Goal: Task Accomplishment & Management: Manage account settings

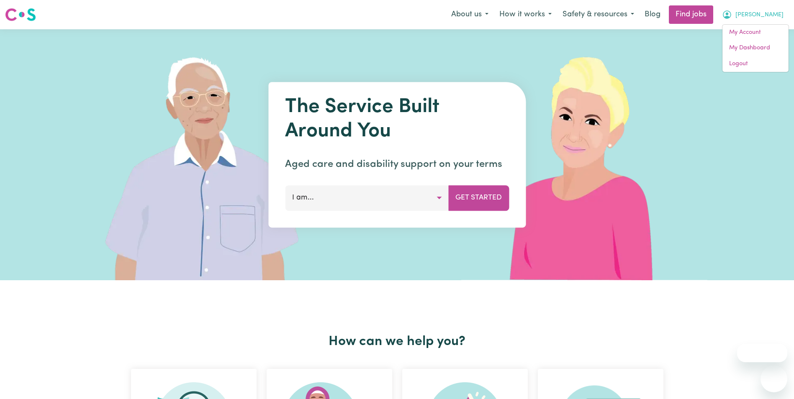
click at [755, 28] on link "My Account" at bounding box center [755, 33] width 66 height 16
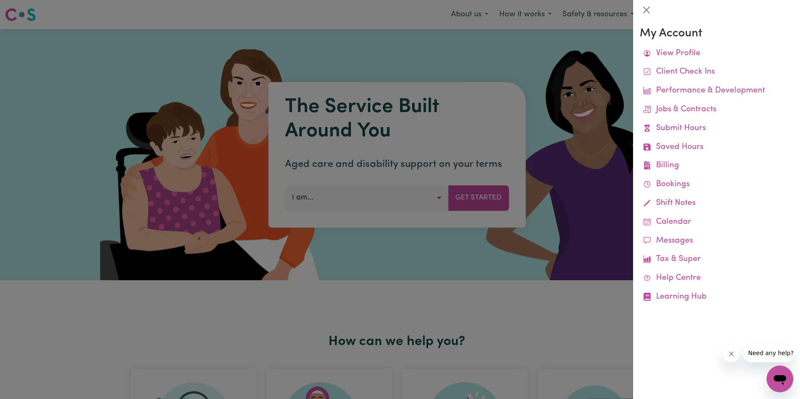
click at [0, 0] on link "Remittances" at bounding box center [0, 0] width 0 height 0
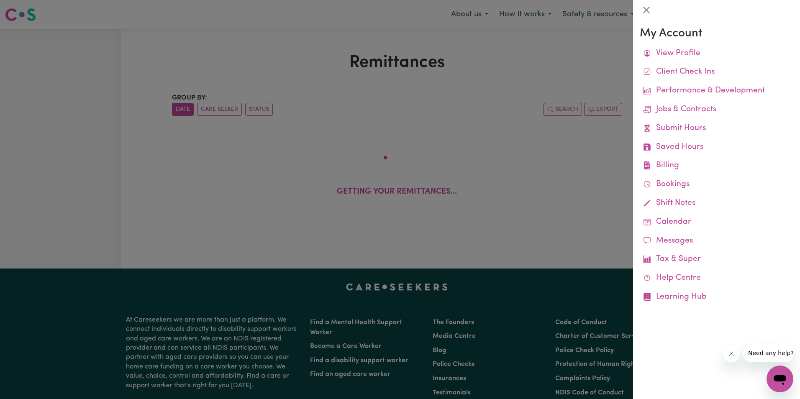
click at [266, 70] on div at bounding box center [400, 199] width 800 height 399
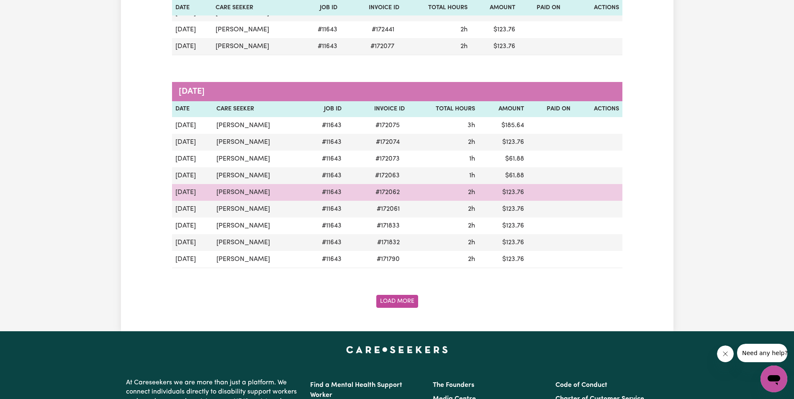
scroll to position [879, 0]
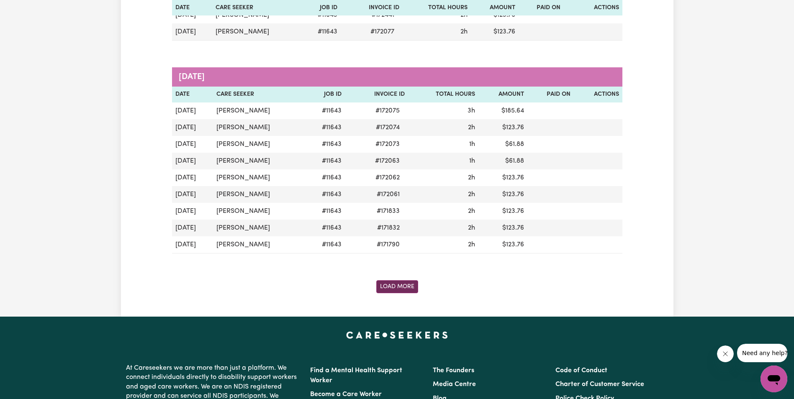
click at [388, 285] on button "Load More" at bounding box center [397, 286] width 42 height 13
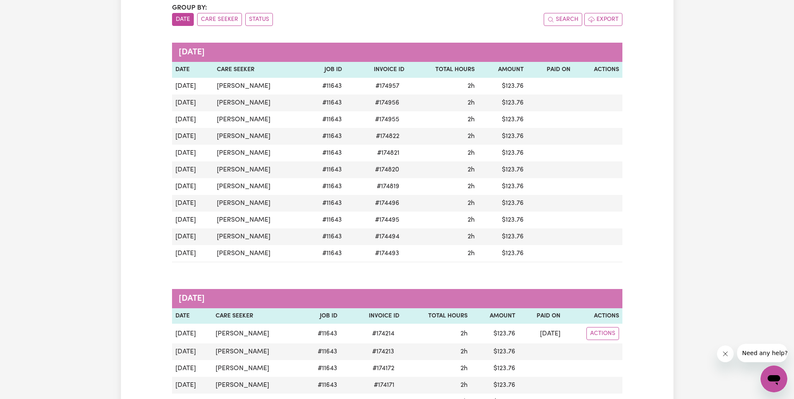
scroll to position [0, 0]
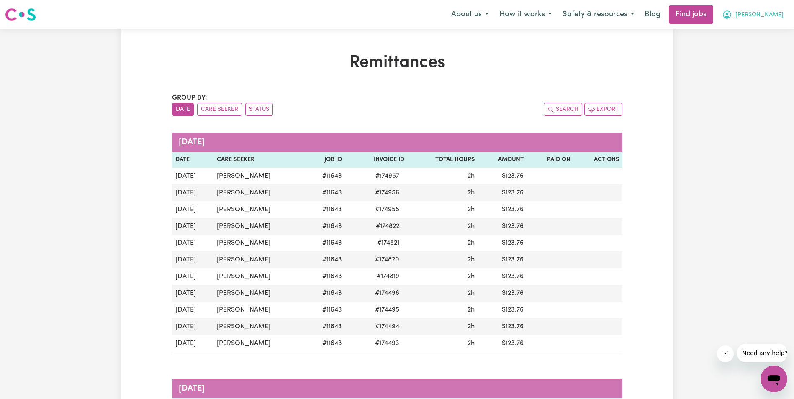
click at [769, 15] on span "[PERSON_NAME]" at bounding box center [759, 14] width 48 height 9
click at [751, 48] on link "My Dashboard" at bounding box center [755, 48] width 66 height 16
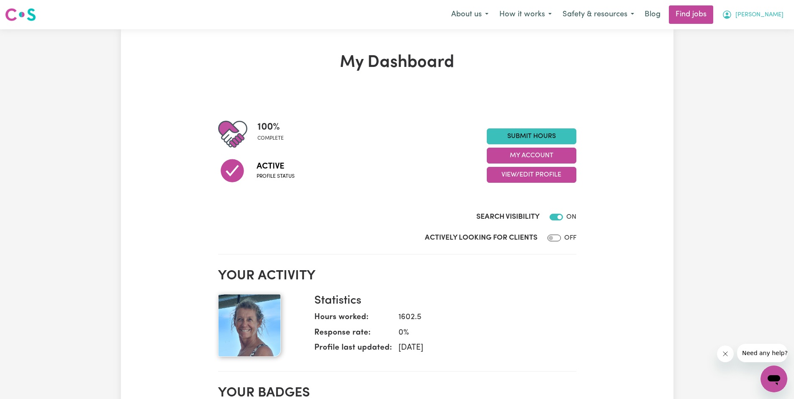
click at [772, 14] on span "[PERSON_NAME]" at bounding box center [759, 14] width 48 height 9
click at [754, 31] on link "My Account" at bounding box center [755, 33] width 66 height 16
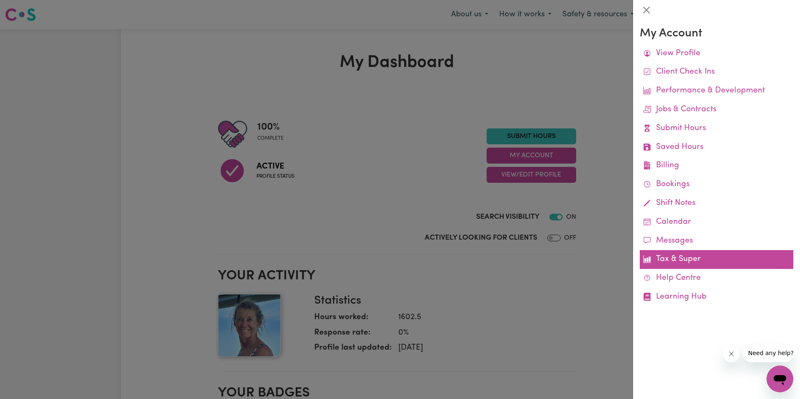
click at [693, 260] on link "Tax & Super" at bounding box center [717, 259] width 154 height 19
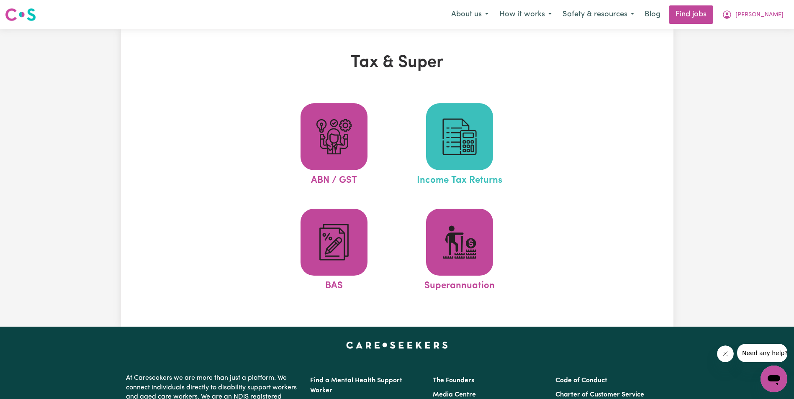
click at [469, 136] on img at bounding box center [459, 137] width 40 height 40
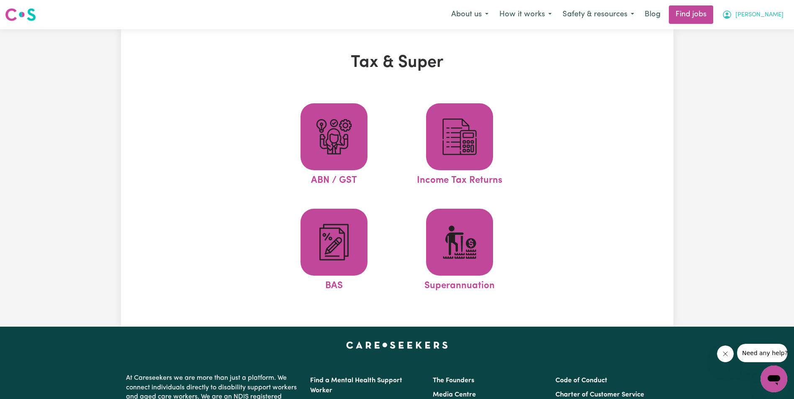
click at [782, 18] on span "[PERSON_NAME]" at bounding box center [759, 14] width 48 height 9
click at [773, 14] on span "[PERSON_NAME]" at bounding box center [759, 14] width 48 height 9
click at [768, 18] on button "[PERSON_NAME]" at bounding box center [753, 15] width 72 height 18
click at [739, 31] on link "My Account" at bounding box center [755, 33] width 66 height 16
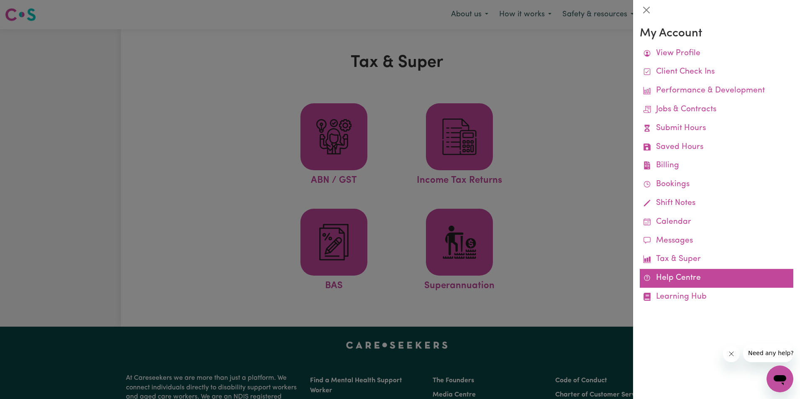
click at [683, 277] on link "Help Centre" at bounding box center [717, 278] width 154 height 19
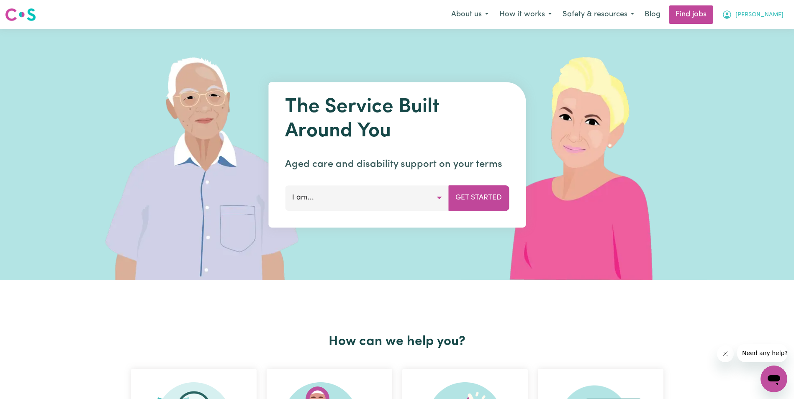
click at [770, 13] on span "[PERSON_NAME]" at bounding box center [759, 14] width 48 height 9
click at [759, 30] on link "My Account" at bounding box center [755, 33] width 66 height 16
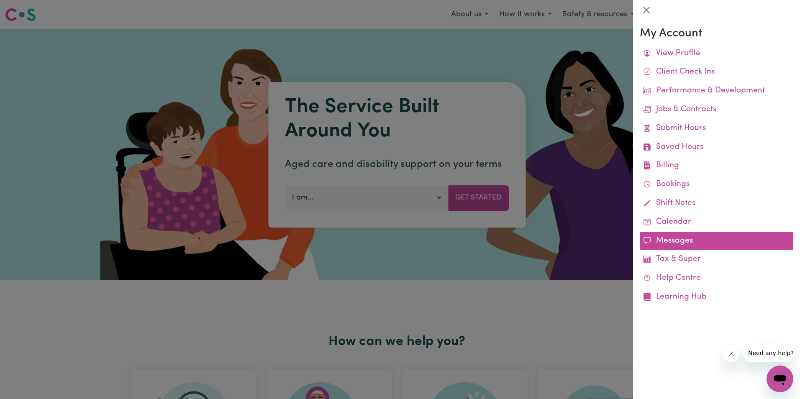
click at [673, 241] on link "Messages" at bounding box center [717, 241] width 154 height 19
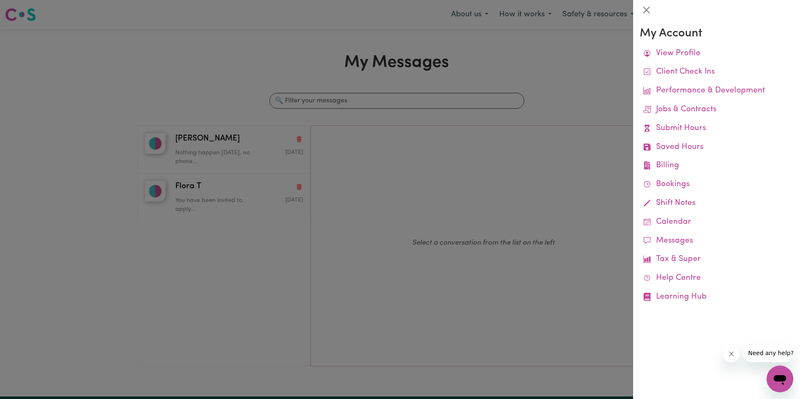
click at [344, 99] on div at bounding box center [400, 199] width 800 height 399
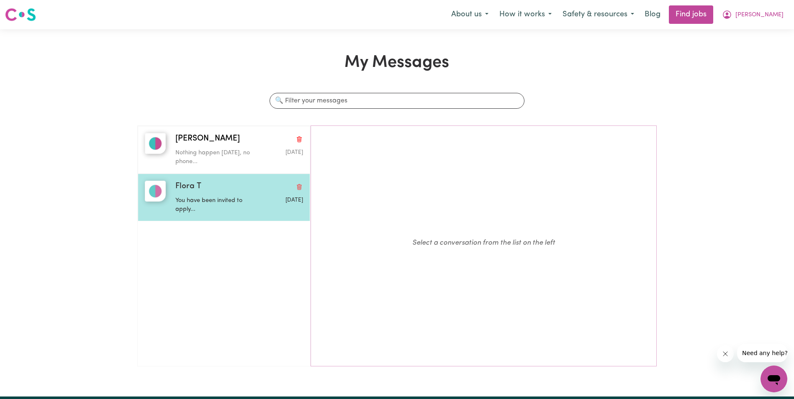
click at [194, 202] on p "You have been invited to apply..." at bounding box center [217, 205] width 85 height 18
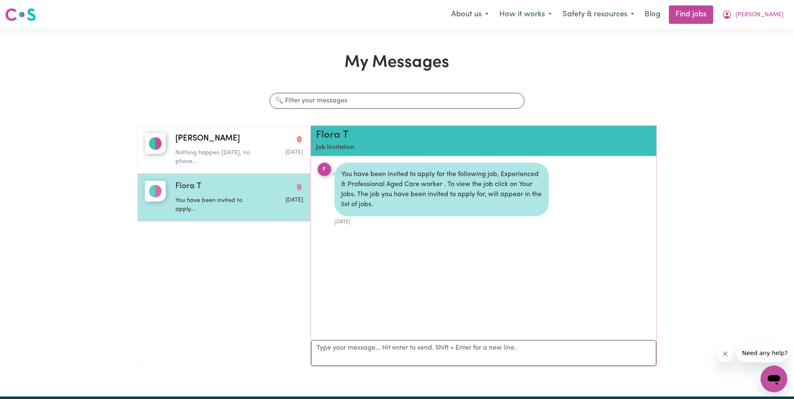
scroll to position [5, 0]
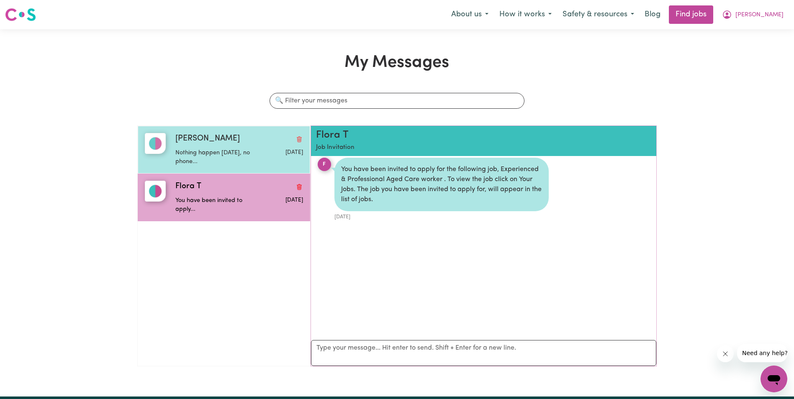
click at [213, 157] on p "Nothing happen today, no phone..." at bounding box center [217, 158] width 85 height 18
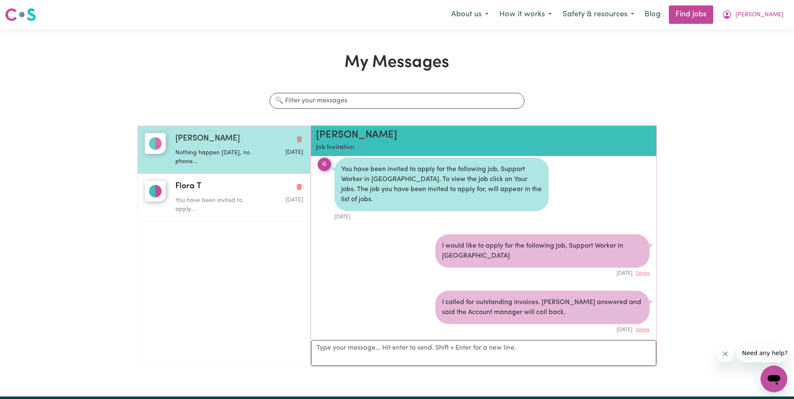
scroll to position [59, 0]
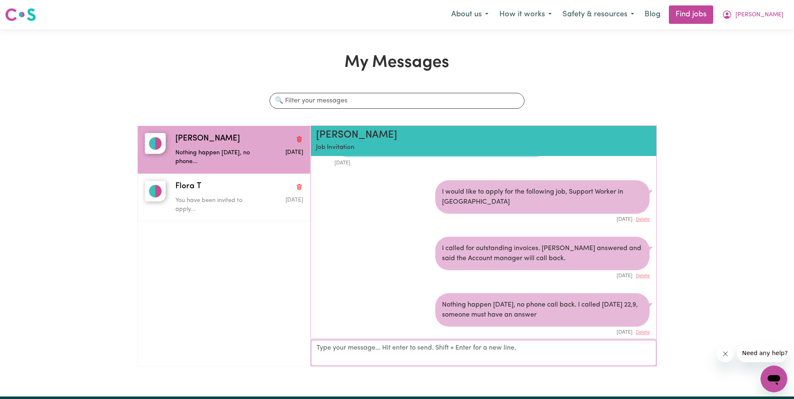
click at [357, 355] on textarea "Your reply" at bounding box center [483, 353] width 345 height 26
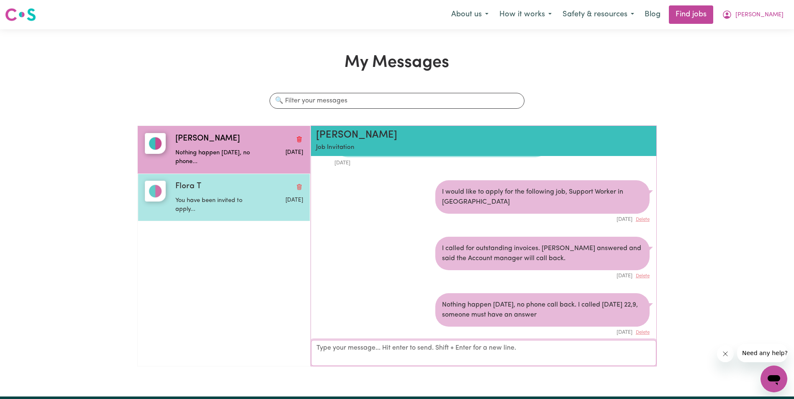
scroll to position [58, 0]
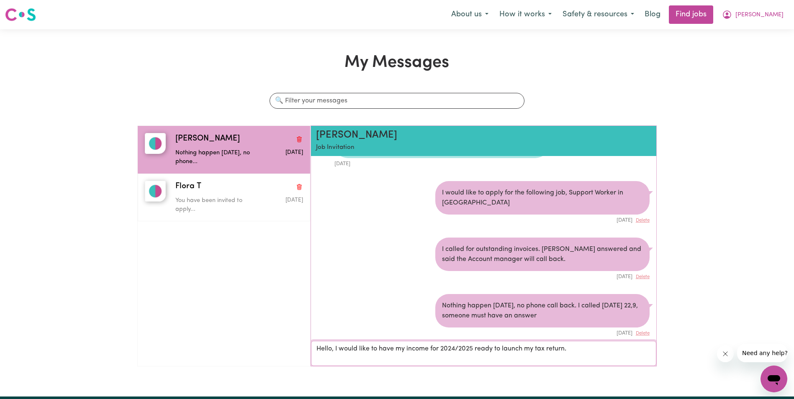
click at [474, 349] on textarea "Hello, I would like to have my income for 2024/2025 ready to launch my tax retu…" at bounding box center [483, 353] width 345 height 25
type textarea "Hello, I would like to have my income for 2024/2025 ready to launch my tax retu…"
drag, startPoint x: 575, startPoint y: 350, endPoint x: 313, endPoint y: 364, distance: 262.0
click at [313, 364] on textarea "Hello, I would like to have my income for 2024/2025 ready to launch my tax retu…" at bounding box center [483, 353] width 345 height 25
click at [776, 13] on span "[PERSON_NAME]" at bounding box center [759, 14] width 48 height 9
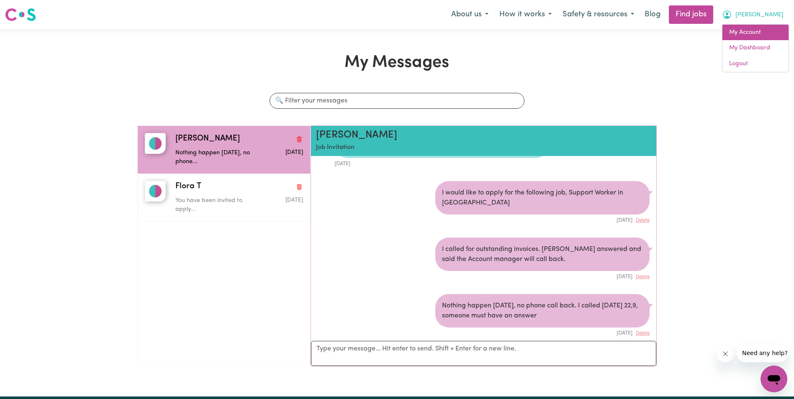
click at [753, 28] on link "My Account" at bounding box center [755, 33] width 66 height 16
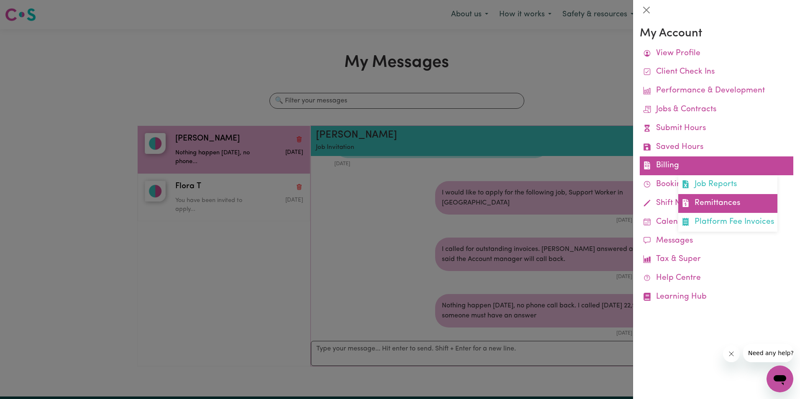
click at [717, 203] on link "Remittances" at bounding box center [727, 203] width 99 height 19
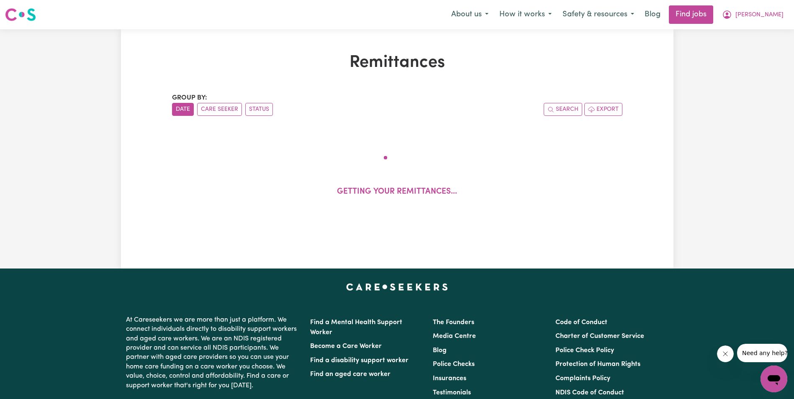
click at [281, 59] on h1 "Remittances" at bounding box center [397, 63] width 450 height 20
click at [280, 59] on h1 "Remittances" at bounding box center [397, 63] width 450 height 20
click at [282, 67] on h1 "Remittances" at bounding box center [397, 63] width 450 height 20
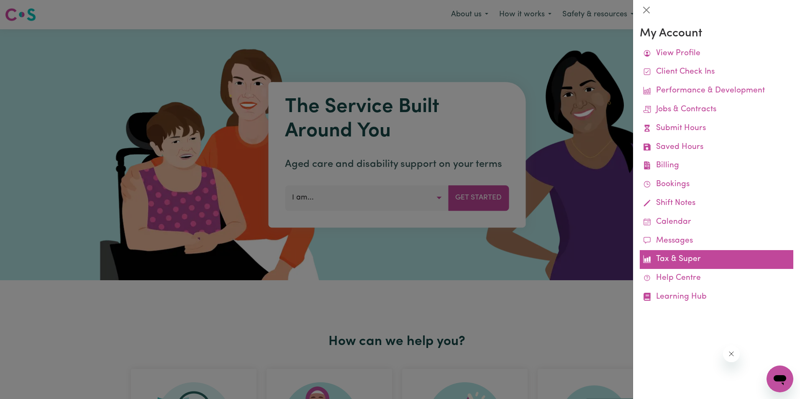
drag, startPoint x: 0, startPoint y: 0, endPoint x: 691, endPoint y: 258, distance: 737.3
click at [691, 258] on link "Tax & Super" at bounding box center [717, 259] width 154 height 19
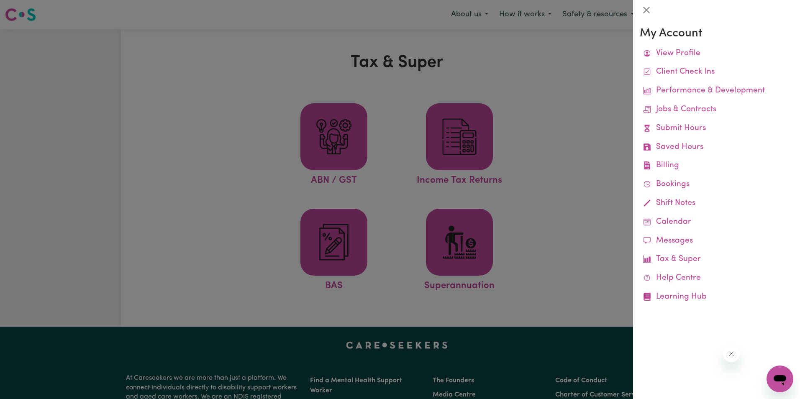
click at [476, 153] on div at bounding box center [400, 199] width 800 height 399
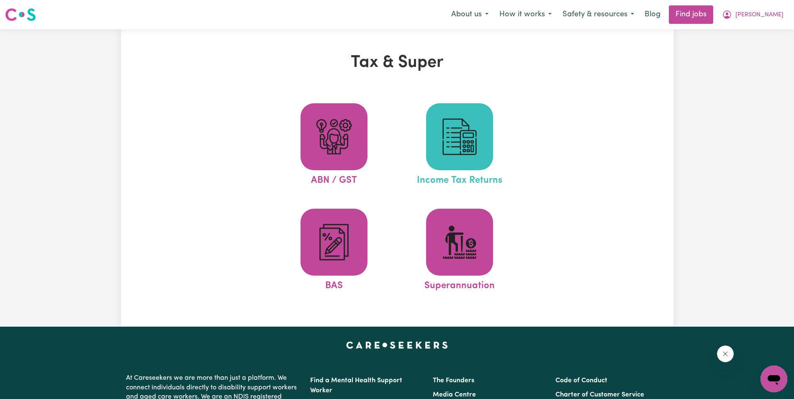
click at [463, 147] on img at bounding box center [459, 137] width 40 height 40
